Goal: Complete application form: Complete application form

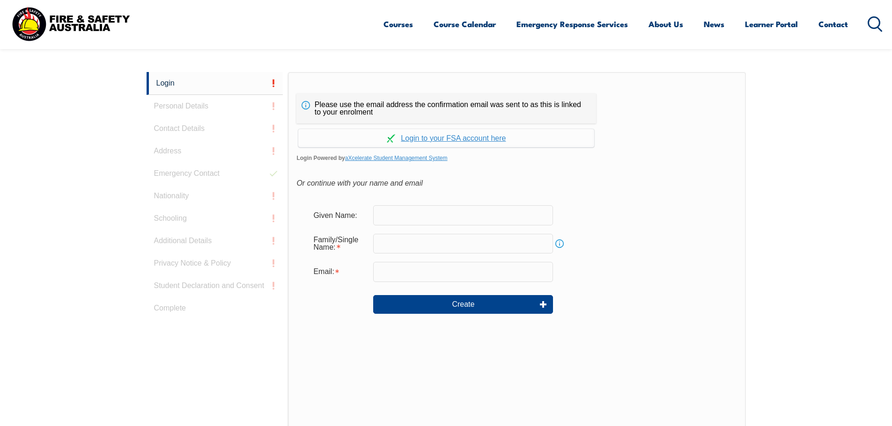
scroll to position [249, 0]
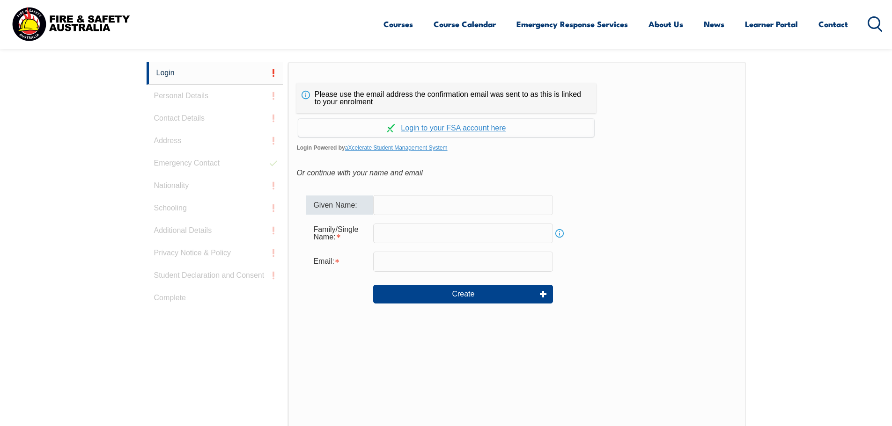
click at [514, 205] on input "text" at bounding box center [463, 205] width 180 height 20
type input "[PERSON_NAME]"
type input "fiona.stocker@forico.com.au"
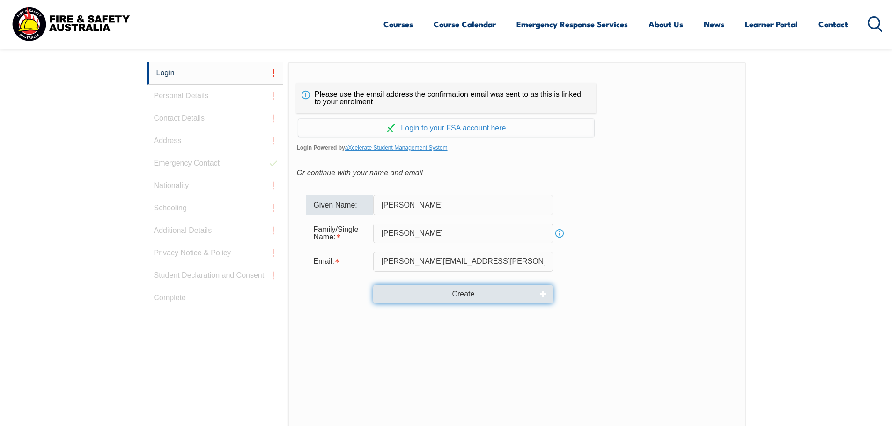
click at [470, 294] on button "Create" at bounding box center [463, 294] width 180 height 19
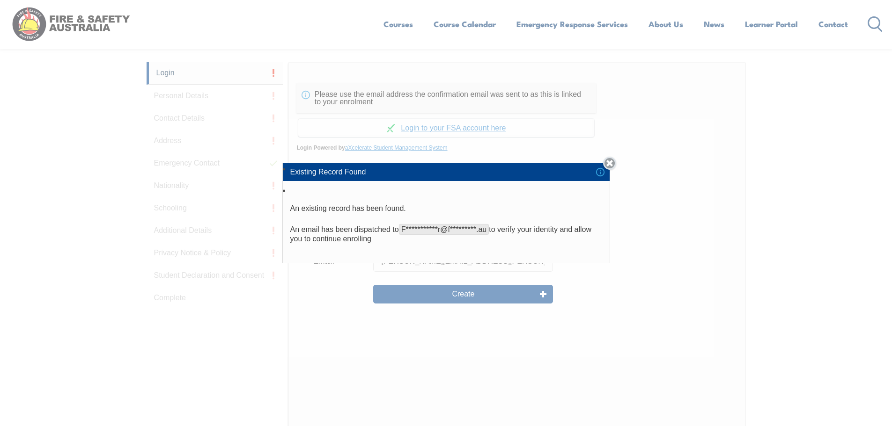
click at [611, 163] on link "Close" at bounding box center [609, 163] width 13 height 13
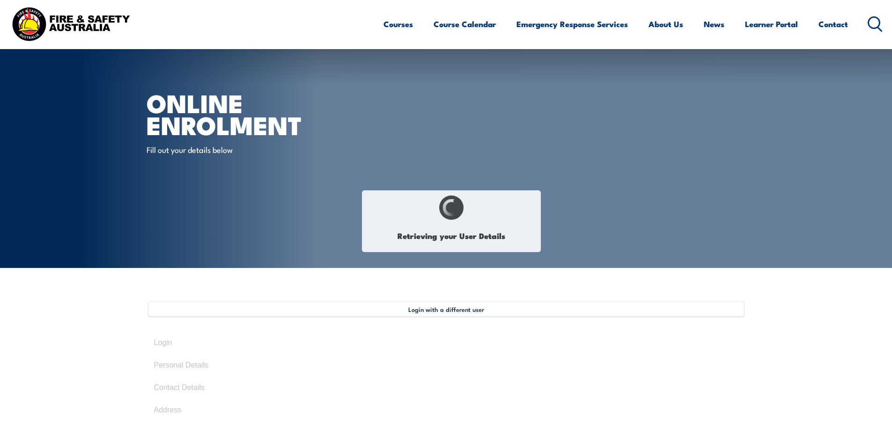
scroll to position [281, 0]
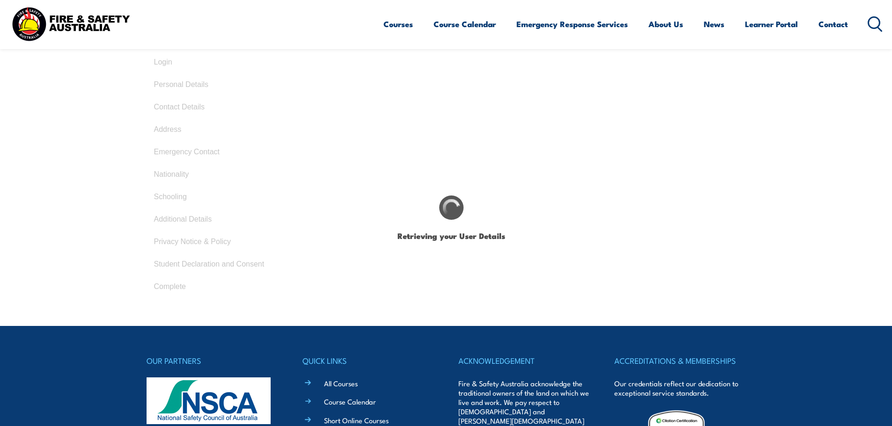
type input "[PERSON_NAME]"
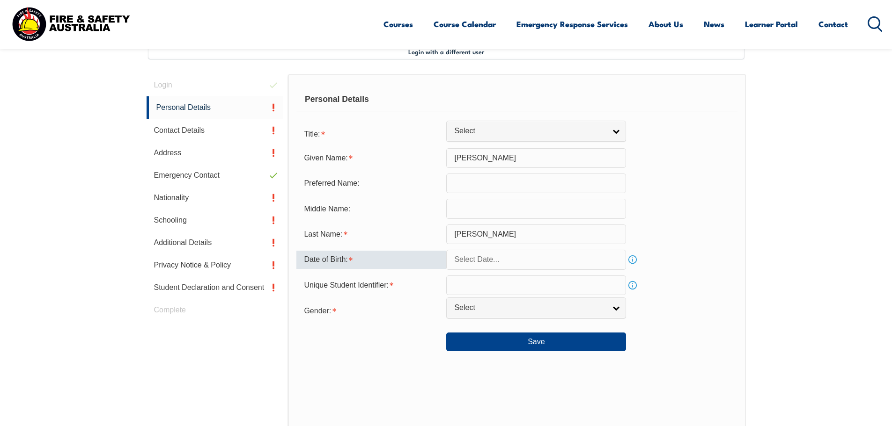
scroll to position [255, 0]
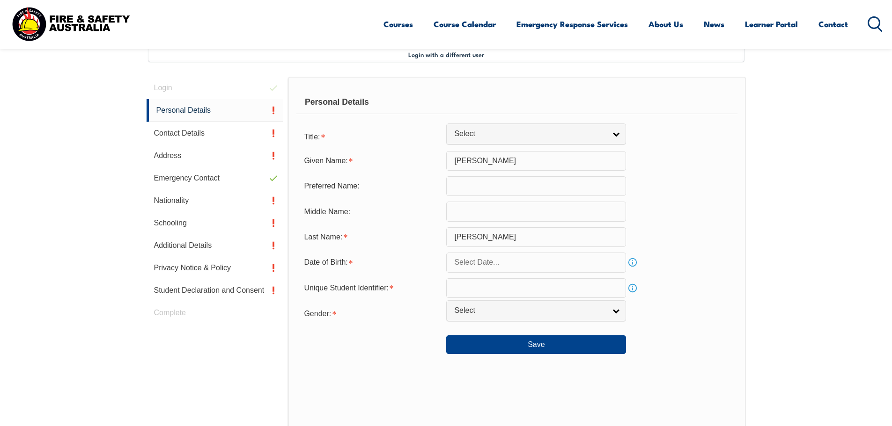
click at [518, 186] on input "text" at bounding box center [536, 186] width 180 height 20
type input "[PERSON_NAME]"
click at [633, 261] on link "Info" at bounding box center [632, 262] width 13 height 13
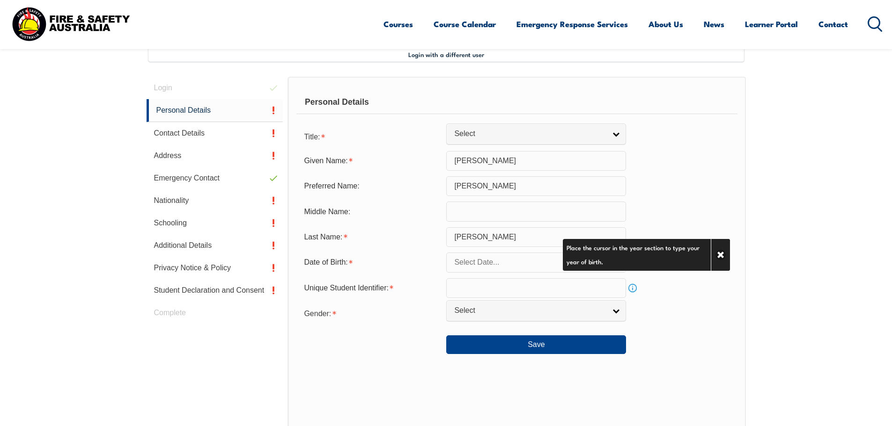
click at [523, 264] on input "text" at bounding box center [536, 263] width 180 height 20
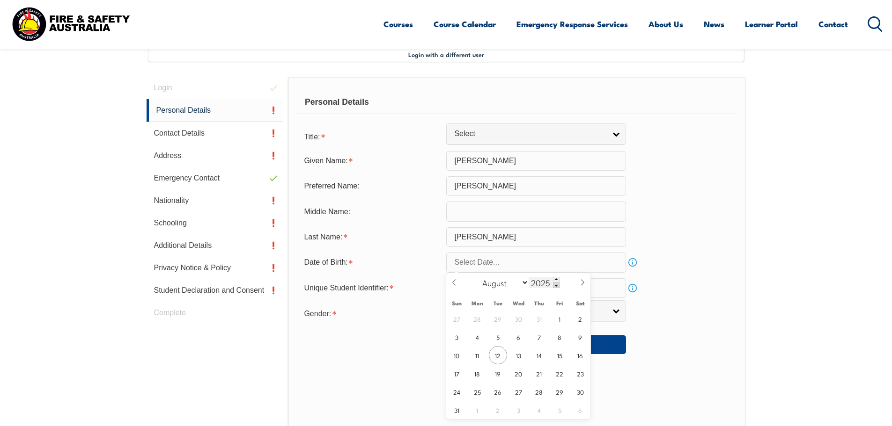
click at [554, 287] on span at bounding box center [556, 286] width 7 height 6
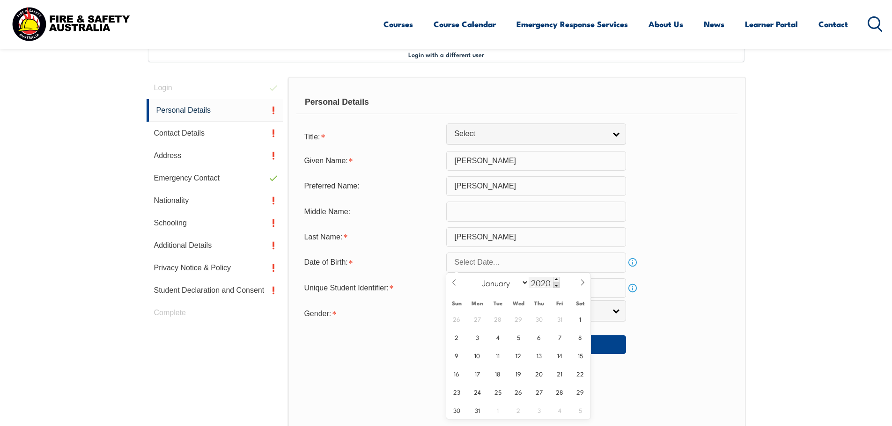
click at [554, 287] on span at bounding box center [556, 286] width 7 height 6
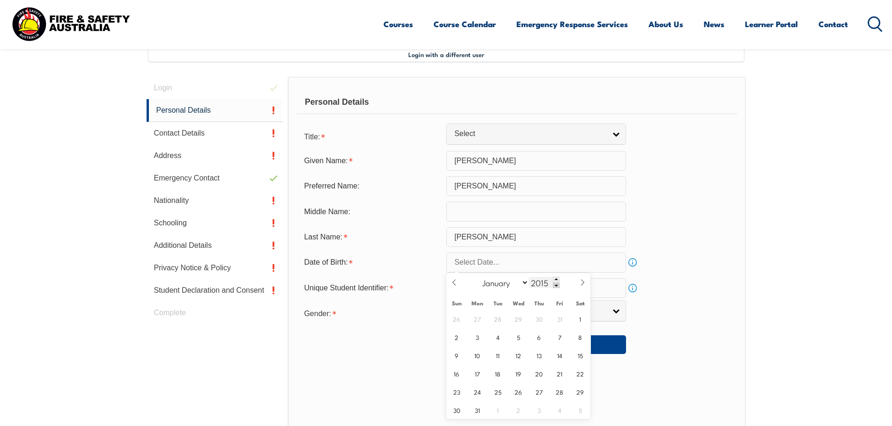
click at [554, 287] on span at bounding box center [556, 286] width 7 height 6
type input "2014"
click at [519, 263] on input "text" at bounding box center [536, 263] width 180 height 20
click at [520, 260] on input "text" at bounding box center [536, 263] width 180 height 20
click at [459, 339] on span "3" at bounding box center [456, 337] width 18 height 18
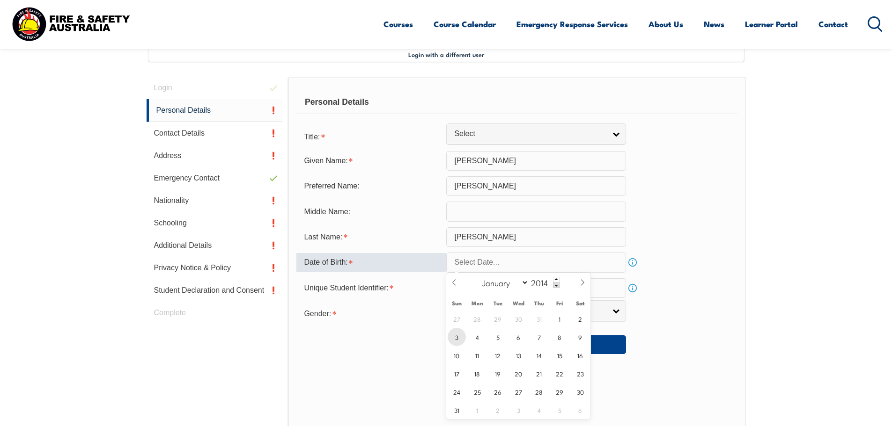
type input "August 3, 2014"
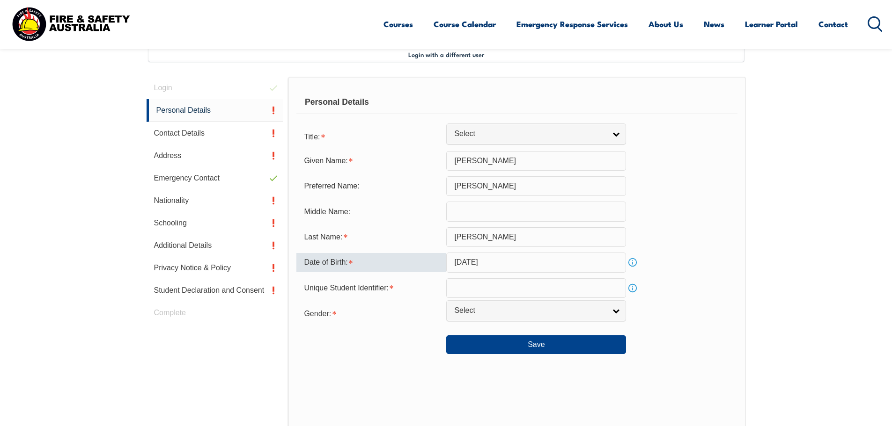
click at [518, 264] on input "August 3, 2014" at bounding box center [536, 263] width 180 height 20
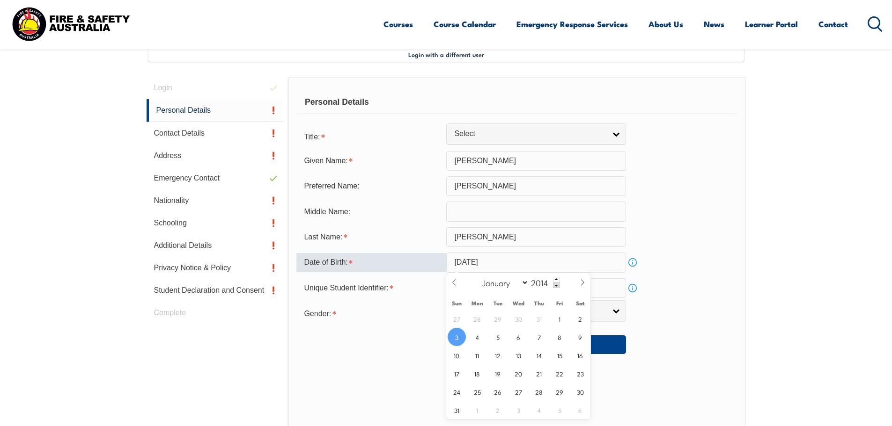
click at [502, 261] on input "August 3, 2014" at bounding box center [536, 263] width 180 height 20
click at [555, 286] on span at bounding box center [556, 286] width 7 height 6
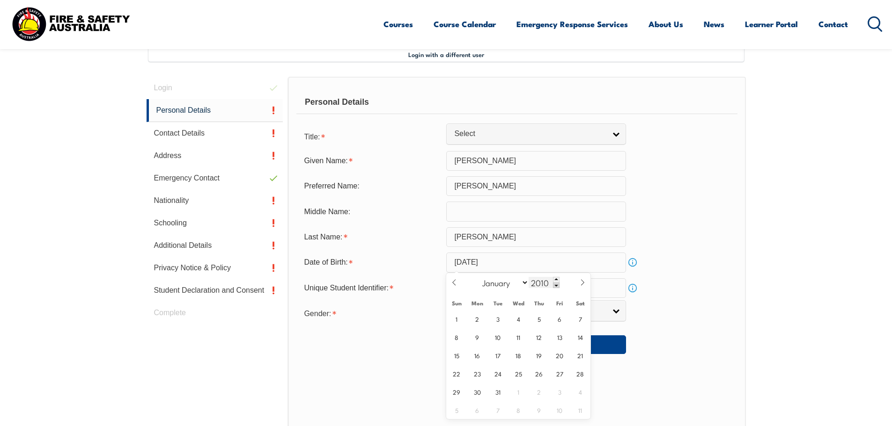
click at [555, 286] on span at bounding box center [556, 286] width 7 height 6
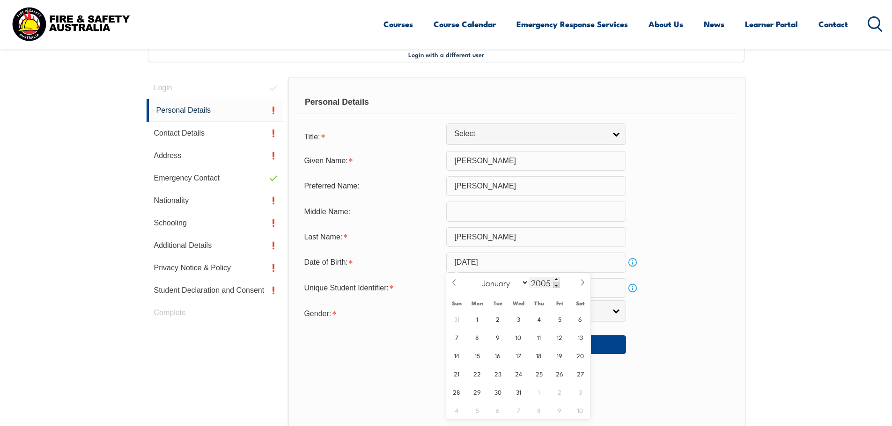
click at [555, 286] on span at bounding box center [556, 286] width 7 height 6
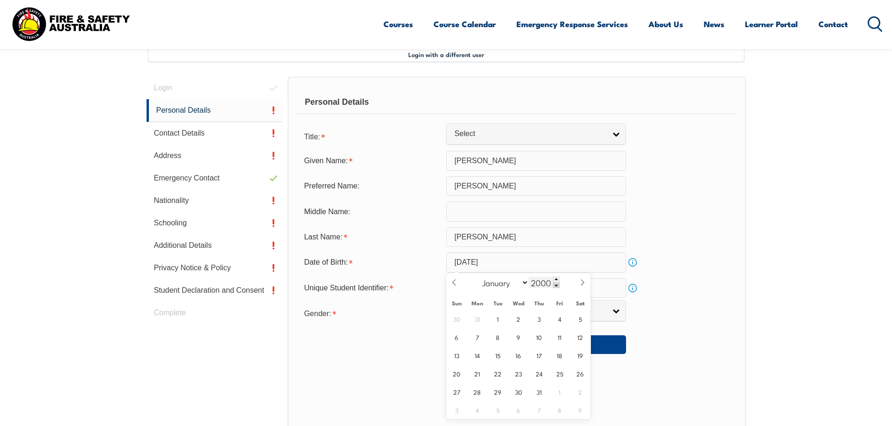
click at [555, 286] on span at bounding box center [556, 286] width 7 height 6
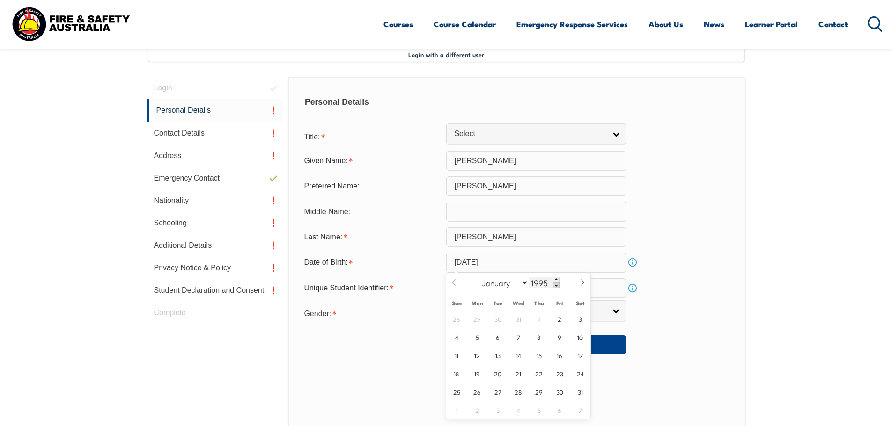
click at [555, 286] on span at bounding box center [556, 286] width 7 height 6
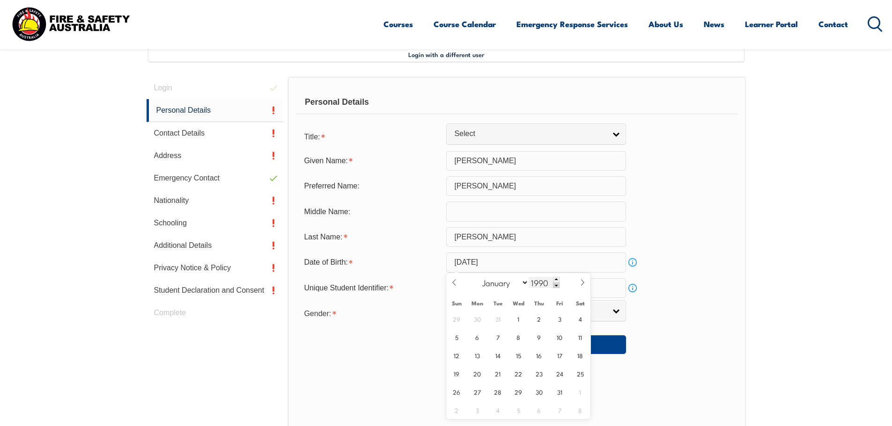
click at [555, 286] on span at bounding box center [556, 286] width 7 height 6
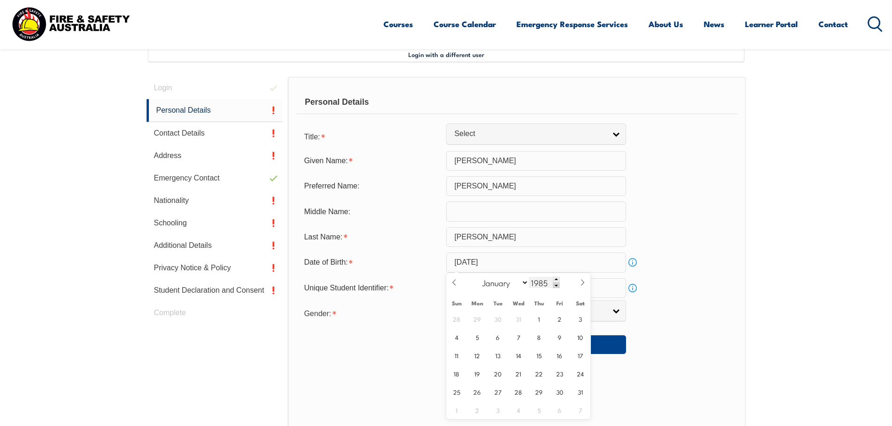
click at [555, 286] on span at bounding box center [556, 286] width 7 height 6
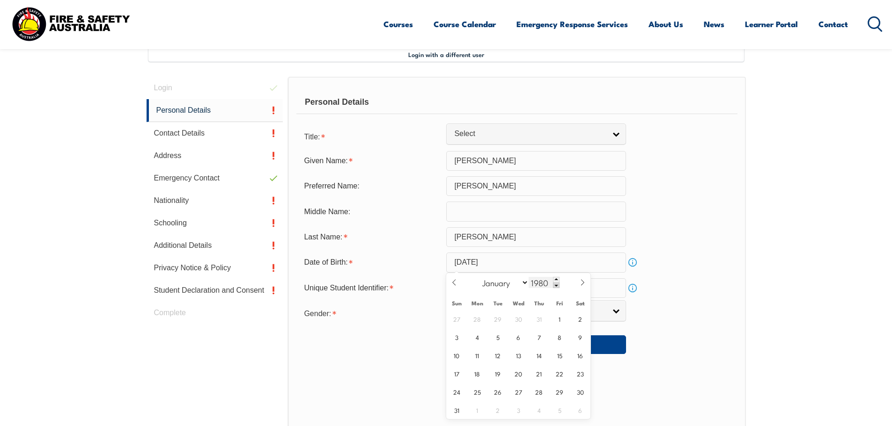
click at [555, 286] on span at bounding box center [556, 286] width 7 height 6
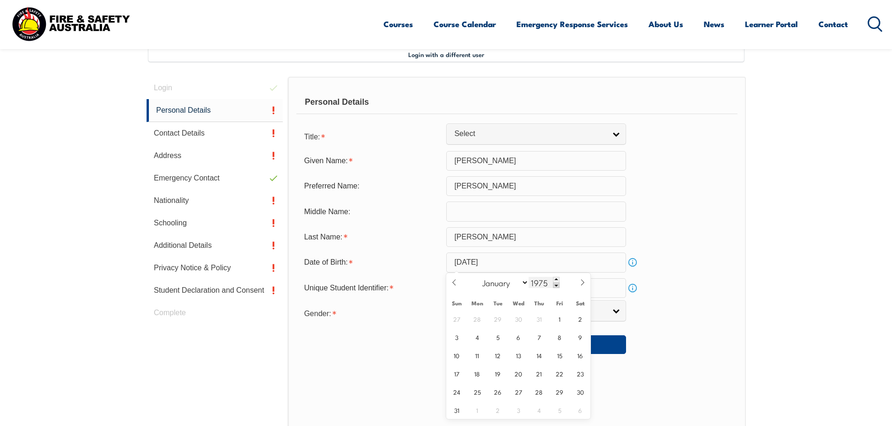
click at [555, 286] on span at bounding box center [556, 286] width 7 height 6
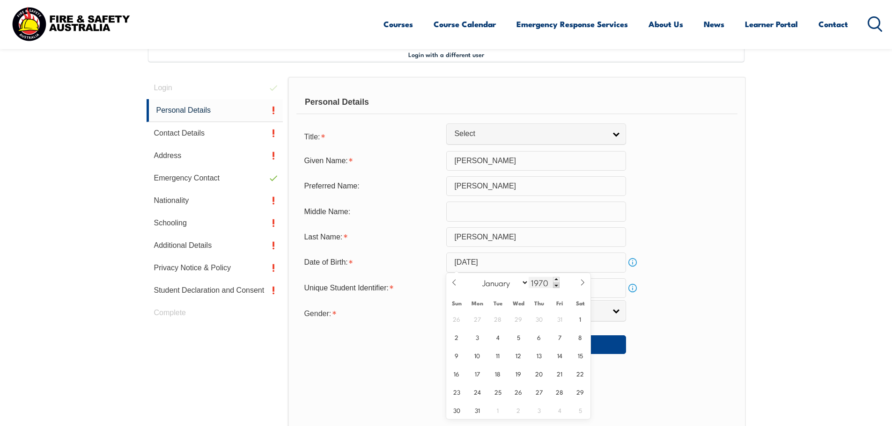
click at [555, 286] on span at bounding box center [556, 286] width 7 height 6
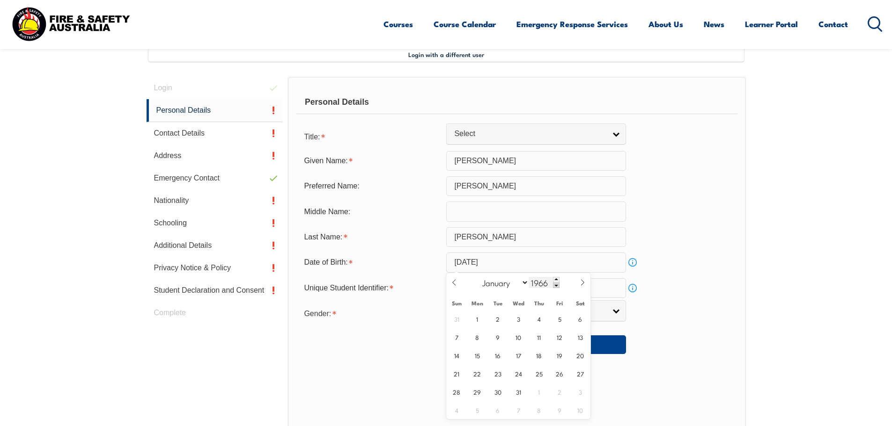
type input "1965"
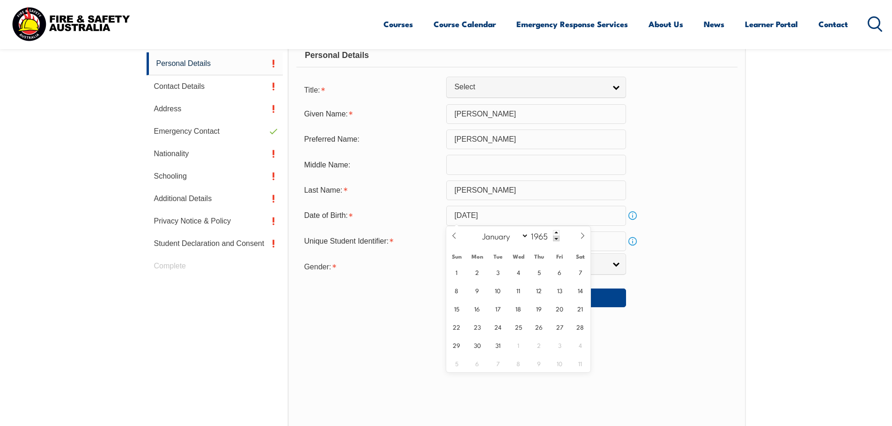
scroll to position [349, 0]
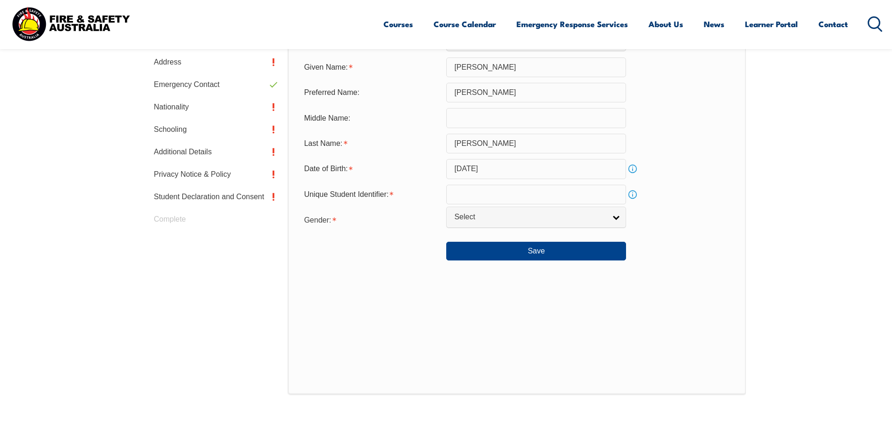
click at [704, 241] on div "Save" at bounding box center [516, 248] width 440 height 26
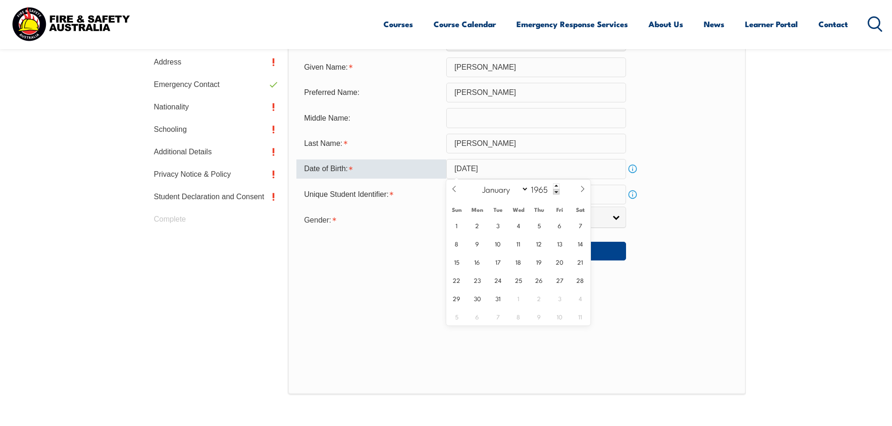
click at [511, 169] on input "August 3, 2014" at bounding box center [536, 169] width 180 height 20
click at [537, 190] on input "1965" at bounding box center [543, 188] width 31 height 11
click at [492, 170] on input "August 3, 2014" at bounding box center [536, 169] width 180 height 20
click at [583, 190] on icon at bounding box center [582, 189] width 7 height 7
click at [451, 190] on icon at bounding box center [454, 189] width 7 height 7
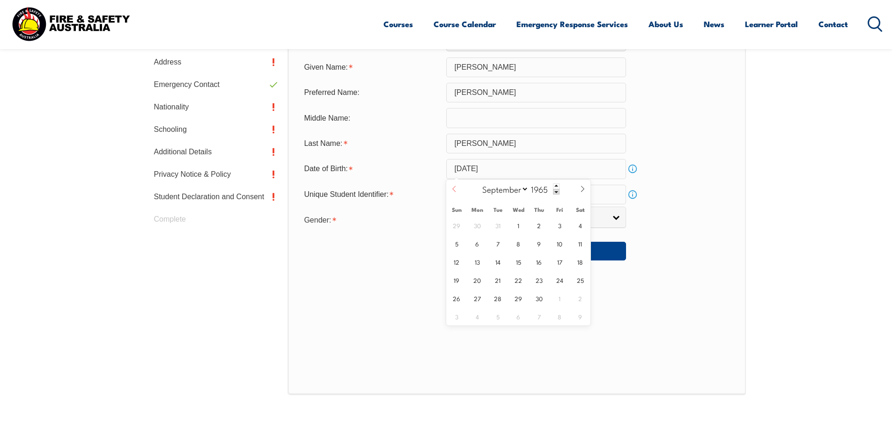
select select "7"
click at [498, 189] on select "January February March April May June July August September October November De…" at bounding box center [502, 189] width 51 height 12
click at [478, 183] on select "January February March April May June July August September October November De…" at bounding box center [502, 189] width 51 height 12
click at [545, 190] on input "1965" at bounding box center [543, 188] width 31 height 11
click at [522, 190] on select "January February March April May June July August September October November De…" at bounding box center [502, 189] width 51 height 12
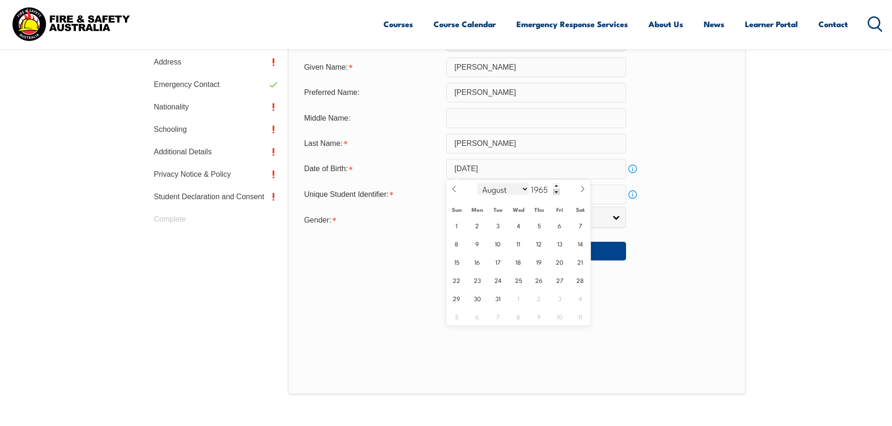
click at [522, 190] on select "January February March April May June July August September October November De…" at bounding box center [502, 189] width 51 height 12
click at [536, 190] on input "1965" at bounding box center [543, 188] width 31 height 11
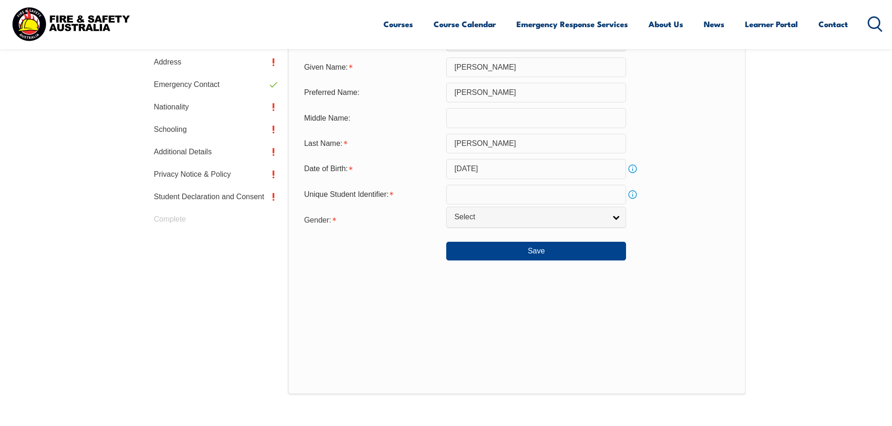
click at [676, 176] on div "Date of Birth: August 3, 2014 Info" at bounding box center [516, 169] width 440 height 20
click at [472, 194] on input "text" at bounding box center [536, 195] width 180 height 20
click at [632, 195] on link "Info" at bounding box center [632, 194] width 13 height 13
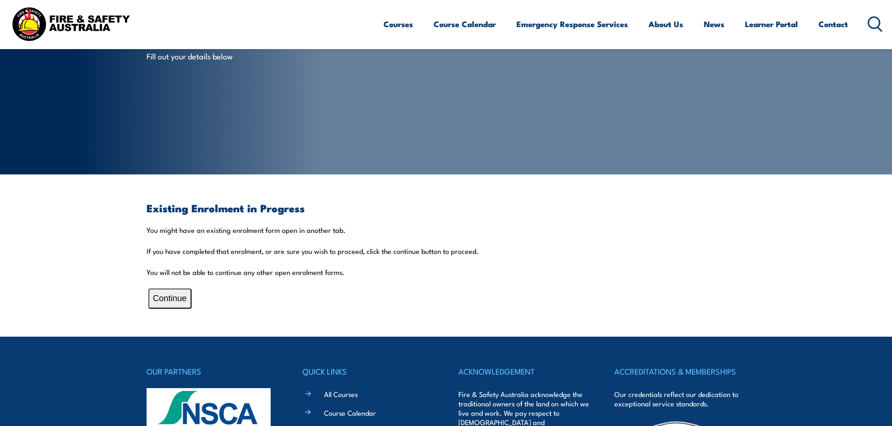
scroll to position [187, 0]
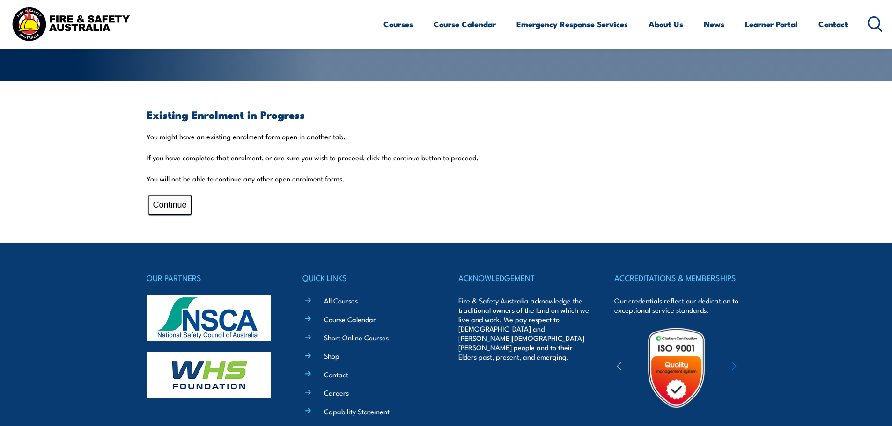
click at [166, 205] on button "Continue" at bounding box center [169, 205] width 43 height 20
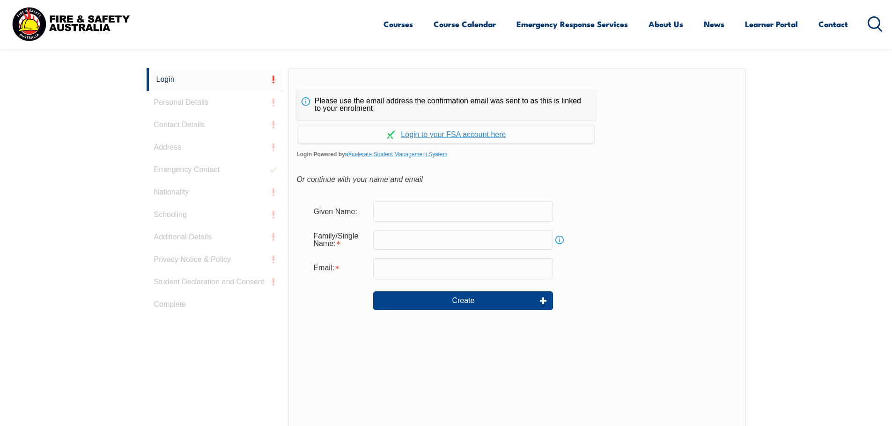
scroll to position [249, 0]
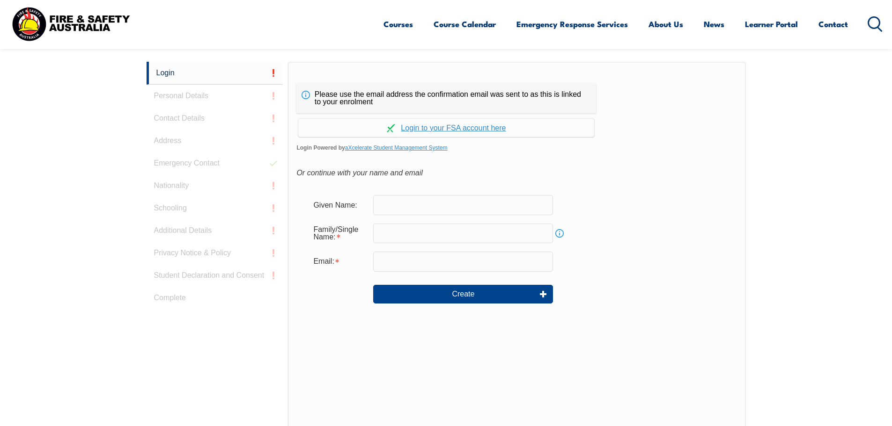
click at [478, 208] on input "text" at bounding box center [463, 205] width 180 height 20
type input "[PERSON_NAME]"
type input "[PERSON_NAME][EMAIL_ADDRESS][PERSON_NAME][DOMAIN_NAME]"
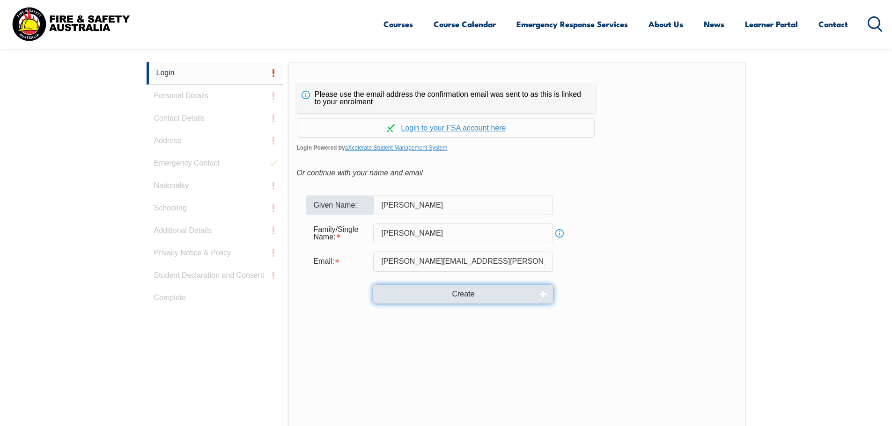
click at [486, 300] on button "Create" at bounding box center [463, 294] width 180 height 19
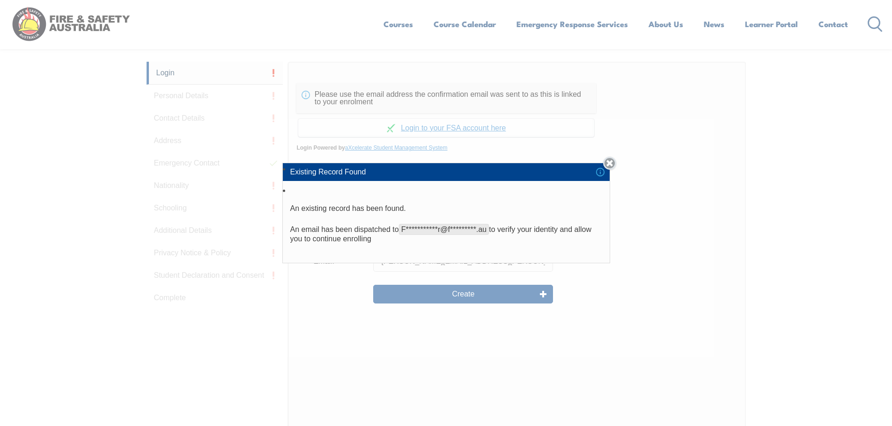
click at [610, 163] on link "Close" at bounding box center [609, 163] width 13 height 13
